Goal: Find specific page/section: Find specific page/section

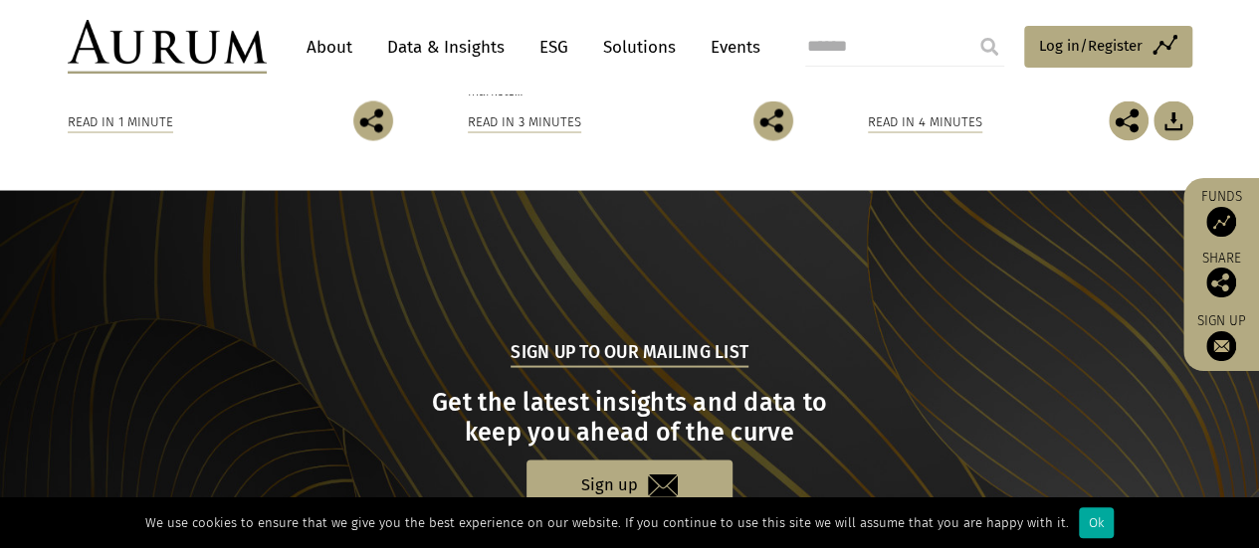
scroll to position [1548, 0]
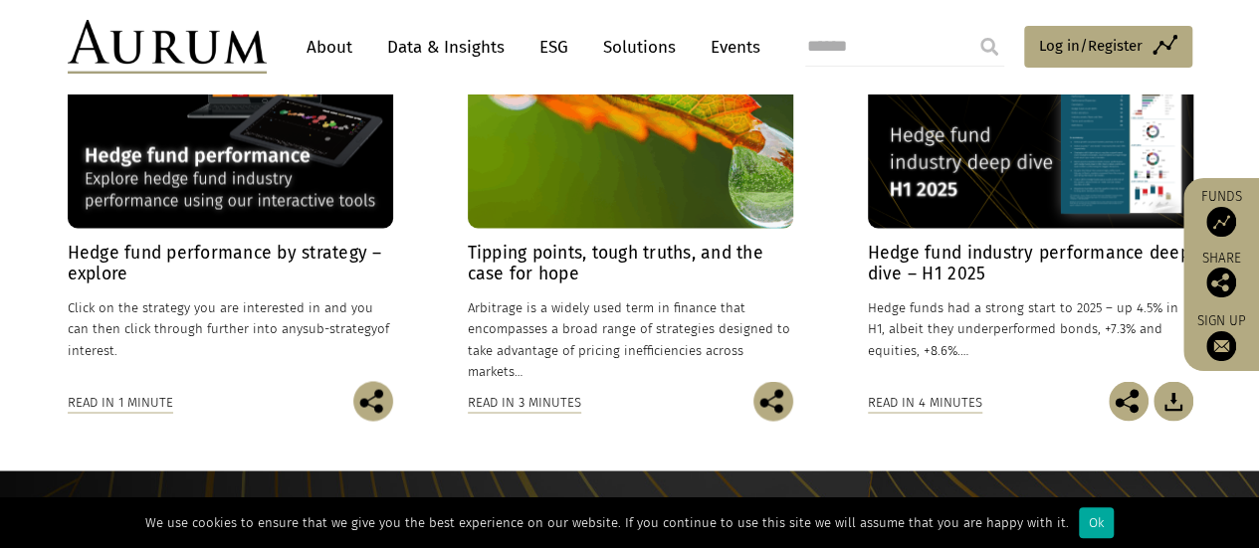
click at [326, 42] on link "About" at bounding box center [330, 47] width 66 height 37
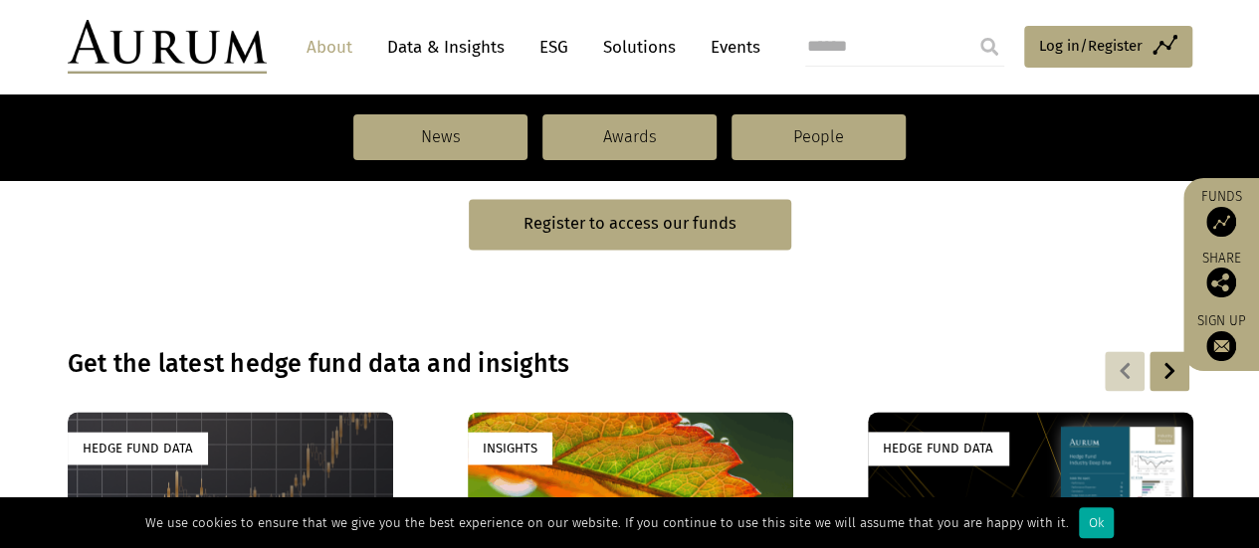
scroll to position [1232, 0]
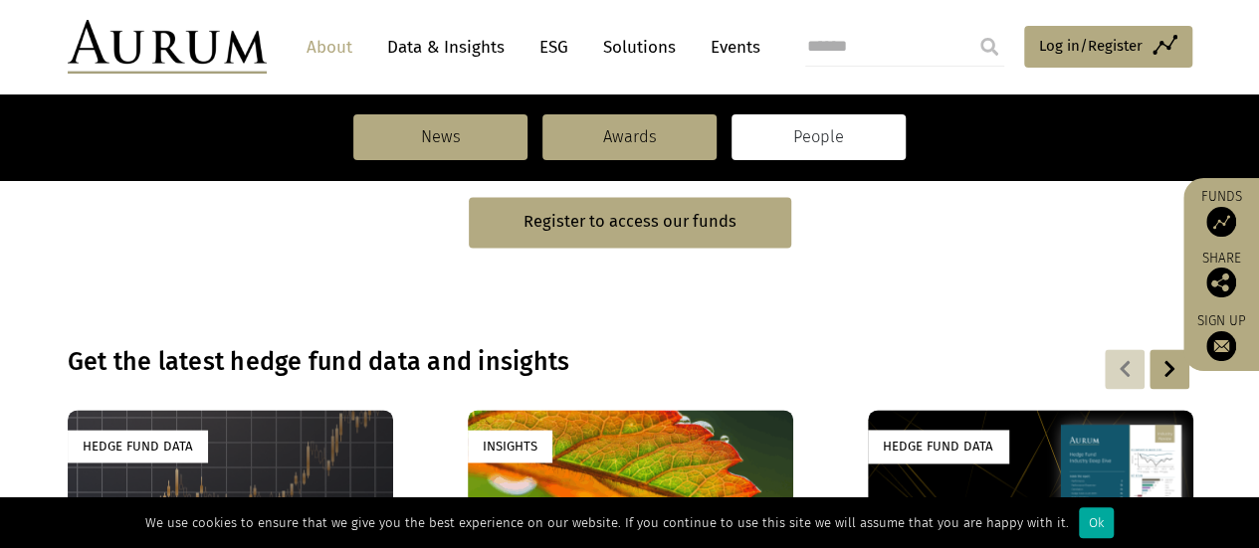
click at [783, 144] on link "People" at bounding box center [819, 137] width 174 height 46
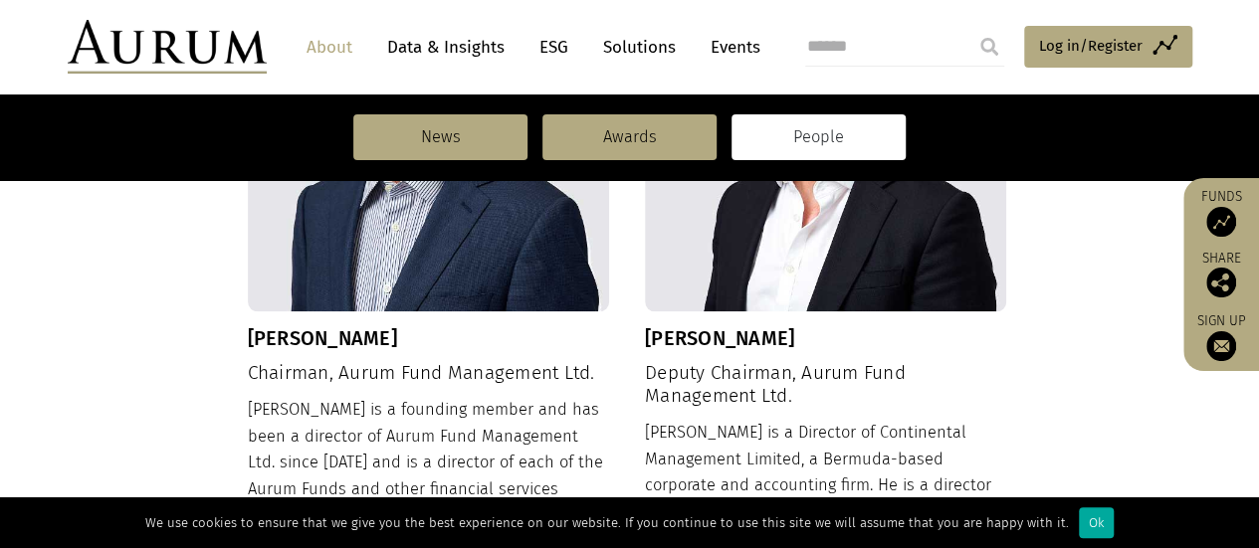
scroll to position [868, 0]
drag, startPoint x: 440, startPoint y: 340, endPoint x: 251, endPoint y: 331, distance: 189.3
click at [251, 331] on h3 "[PERSON_NAME]" at bounding box center [429, 339] width 362 height 24
copy h3 "[PERSON_NAME]"
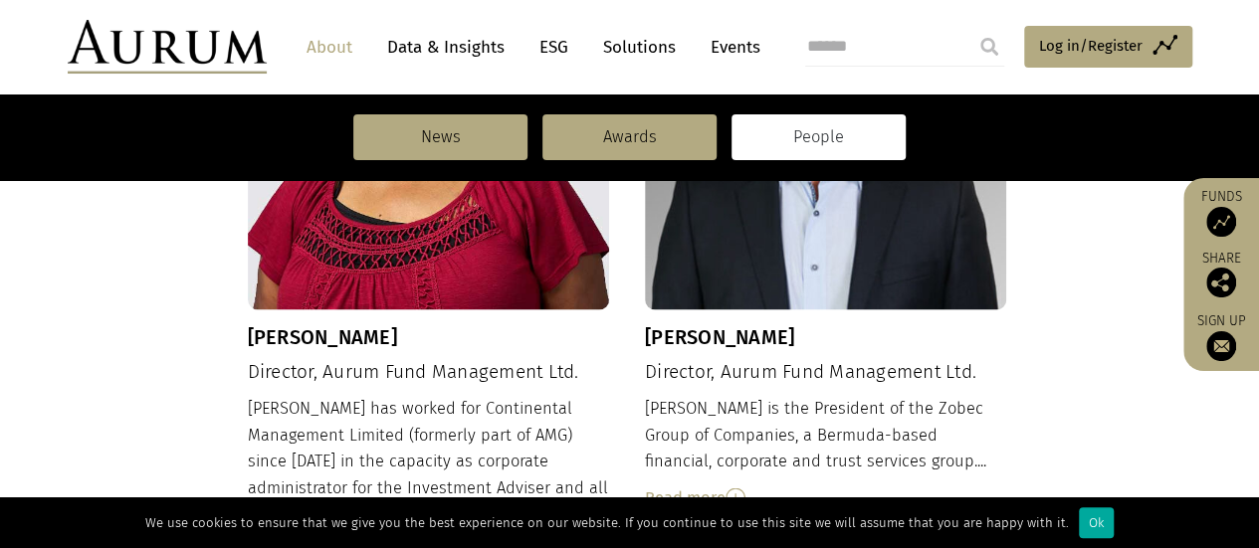
scroll to position [1593, 0]
